Goal: Task Accomplishment & Management: Use online tool/utility

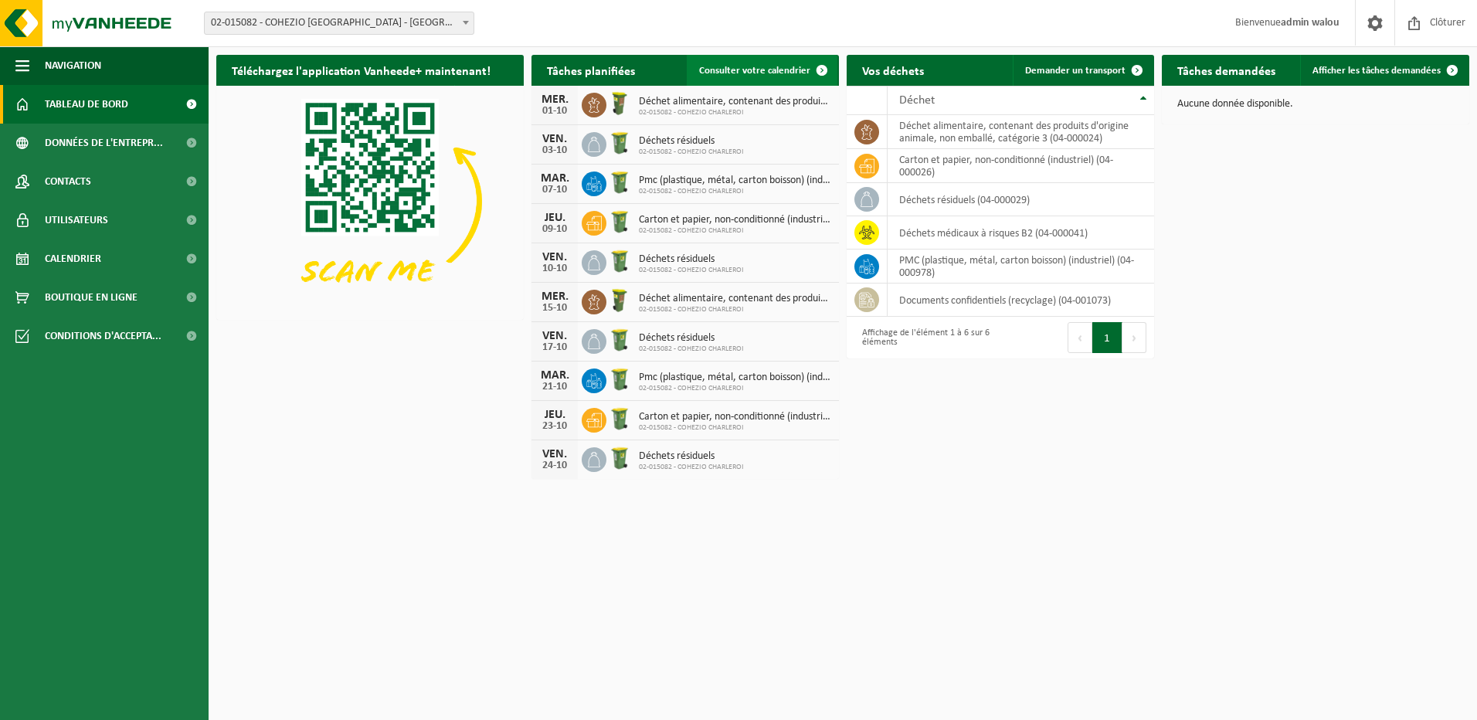
click at [779, 66] on span "Consulter votre calendrier" at bounding box center [754, 71] width 111 height 10
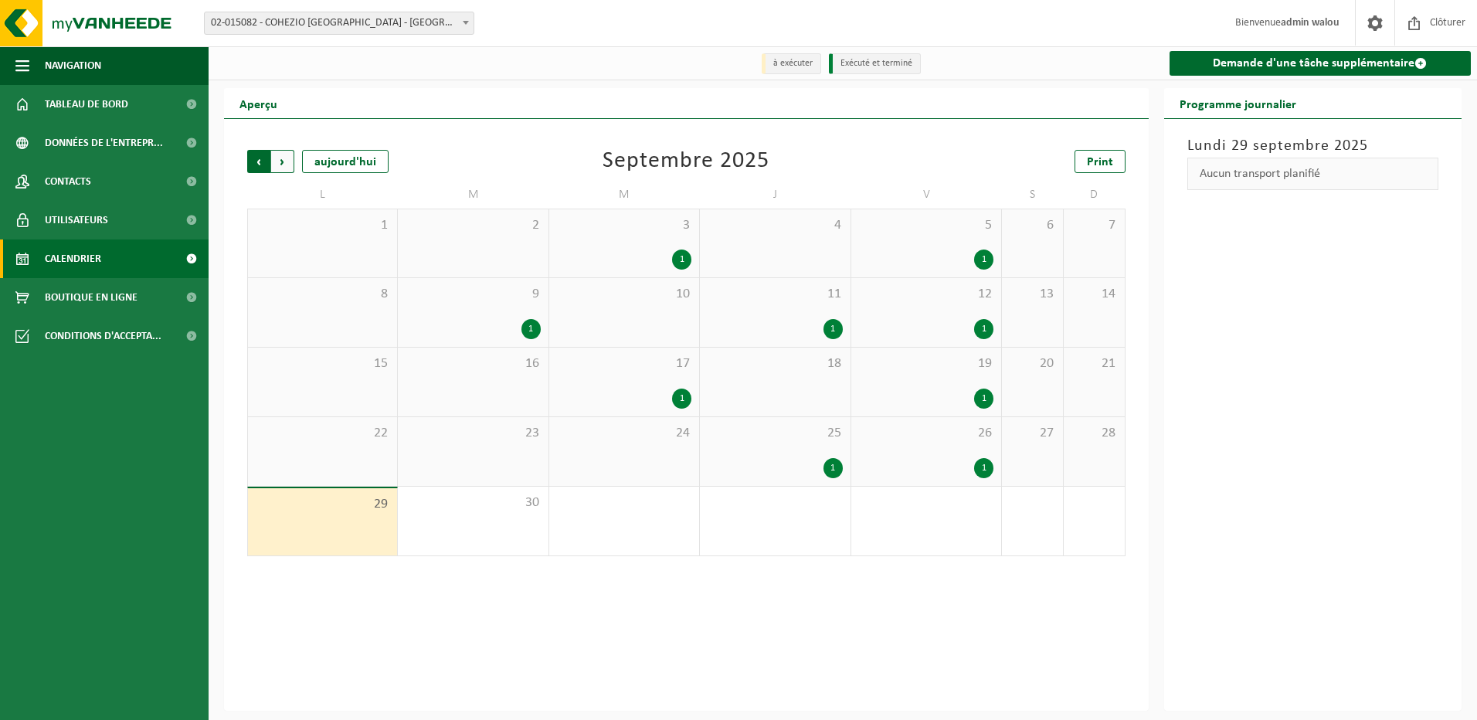
click at [282, 163] on span "Suivant" at bounding box center [282, 161] width 23 height 23
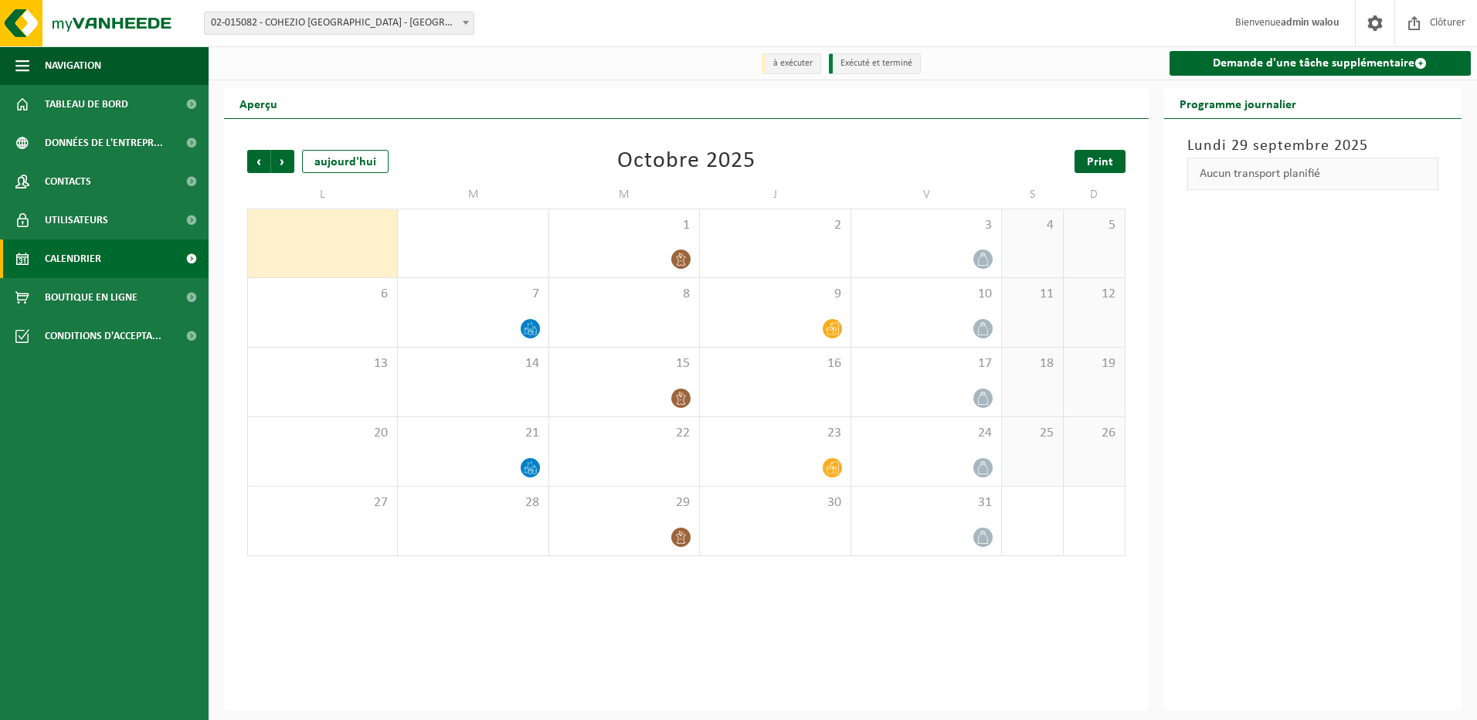
click at [1096, 161] on span "Print" at bounding box center [1100, 162] width 26 height 12
click at [280, 161] on span "Suivant" at bounding box center [282, 161] width 23 height 23
click at [1096, 162] on span "Print" at bounding box center [1100, 162] width 26 height 12
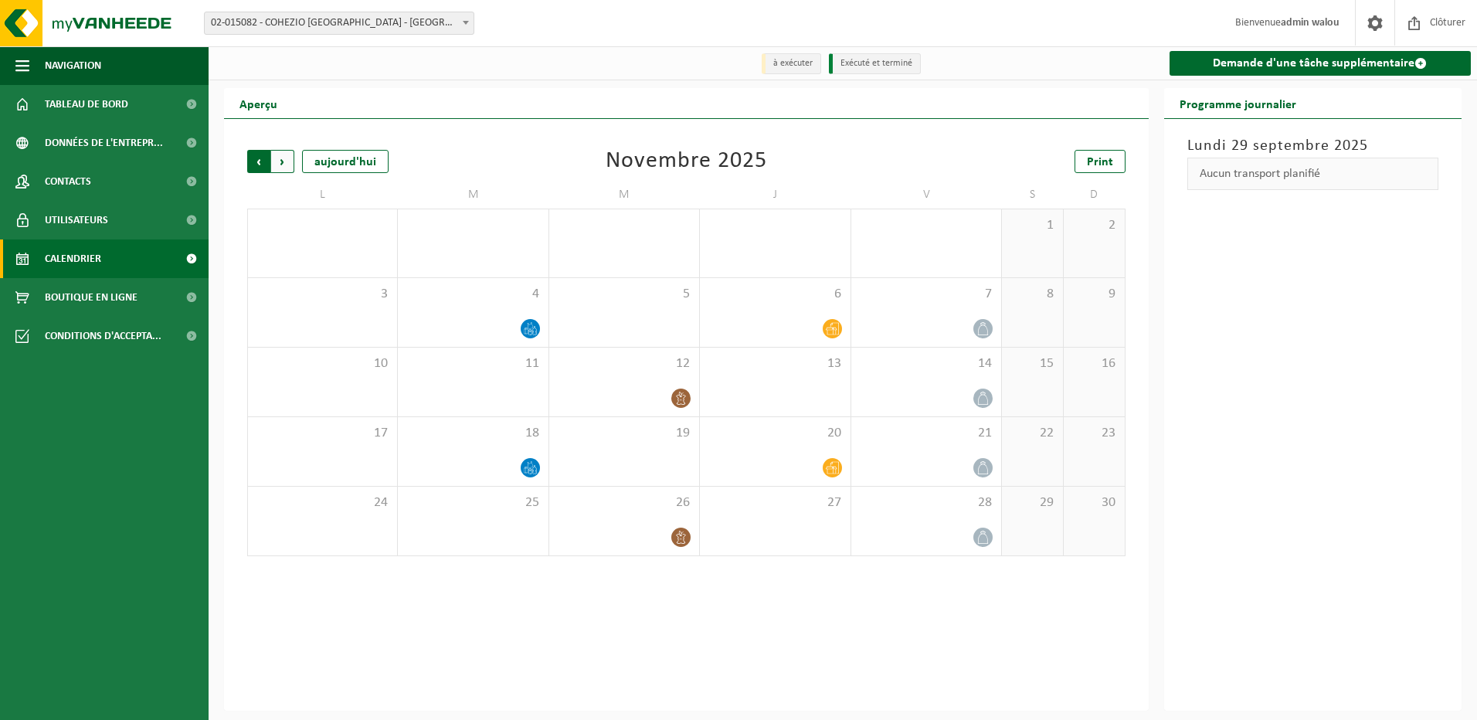
click at [287, 162] on span "Suivant" at bounding box center [282, 161] width 23 height 23
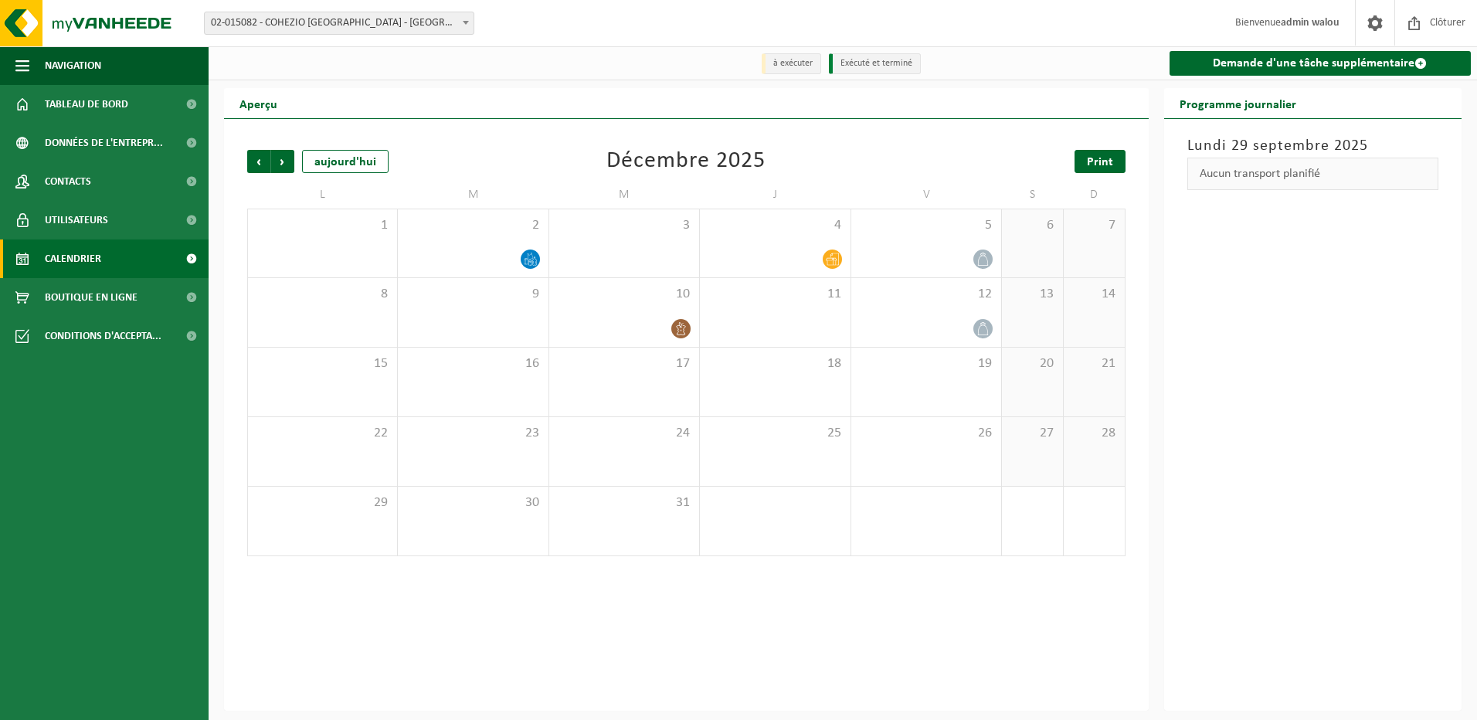
click at [1095, 162] on span "Print" at bounding box center [1100, 162] width 26 height 12
